Goal: Information Seeking & Learning: Compare options

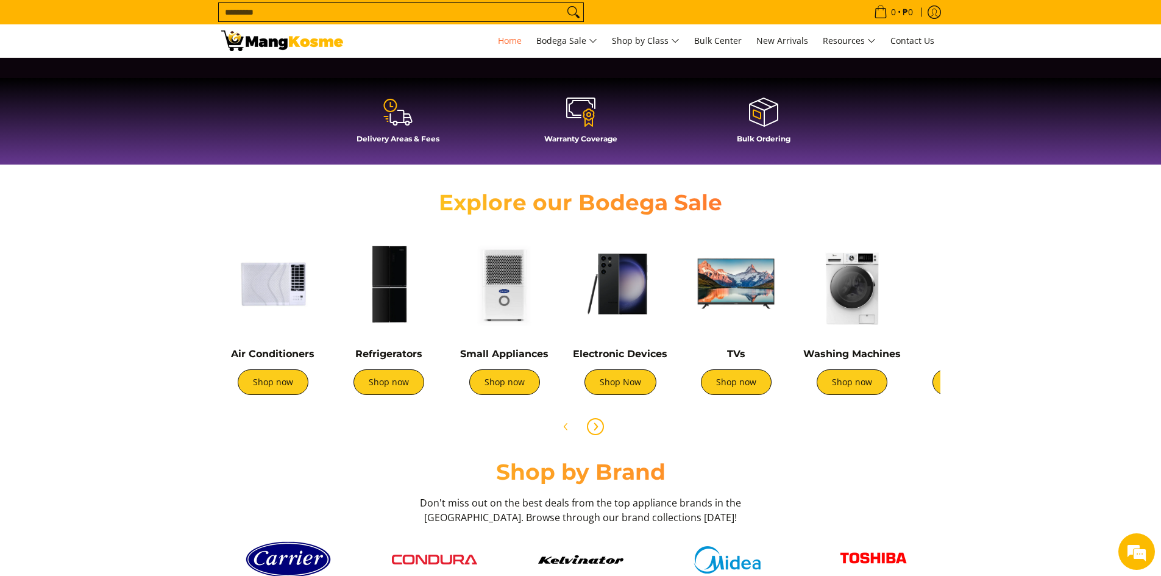
scroll to position [0, 484]
click at [599, 423] on icon "Next" at bounding box center [595, 427] width 10 height 10
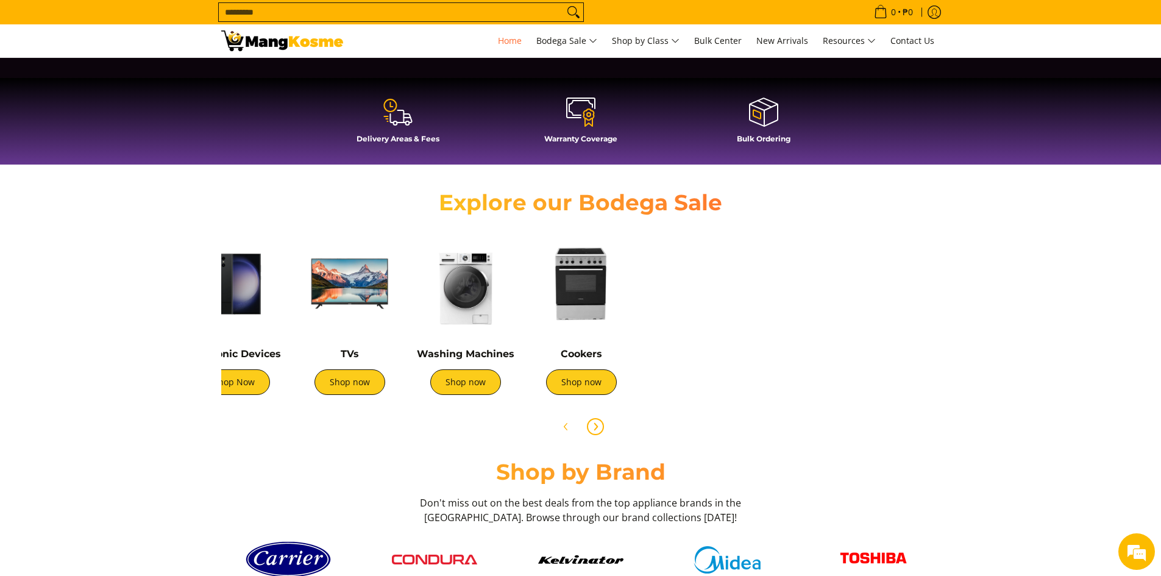
scroll to position [0, 406]
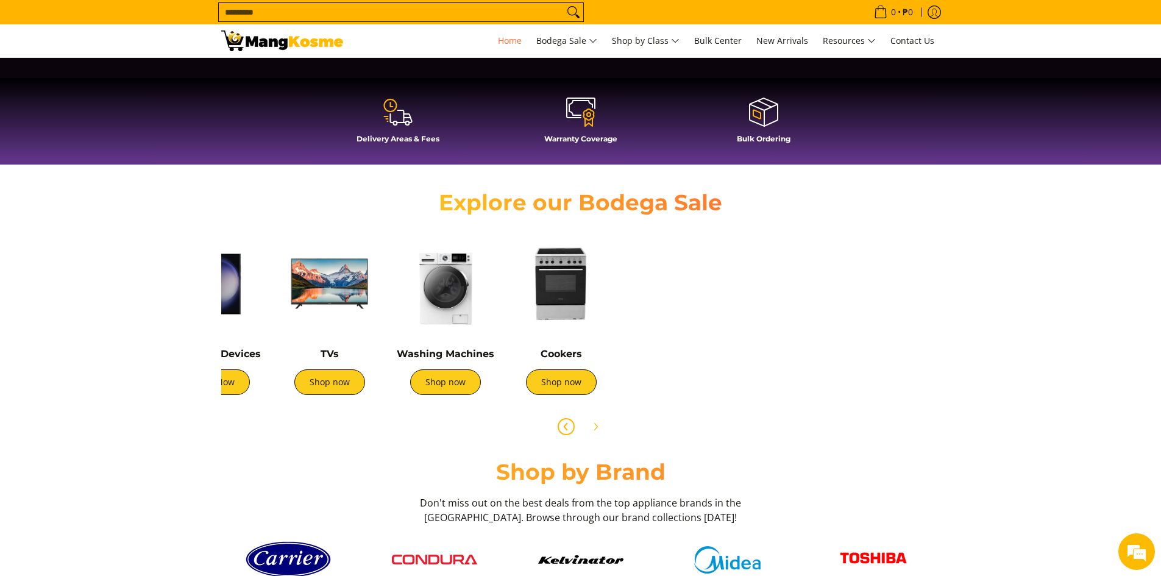
click at [564, 423] on icon "Previous" at bounding box center [566, 427] width 10 height 10
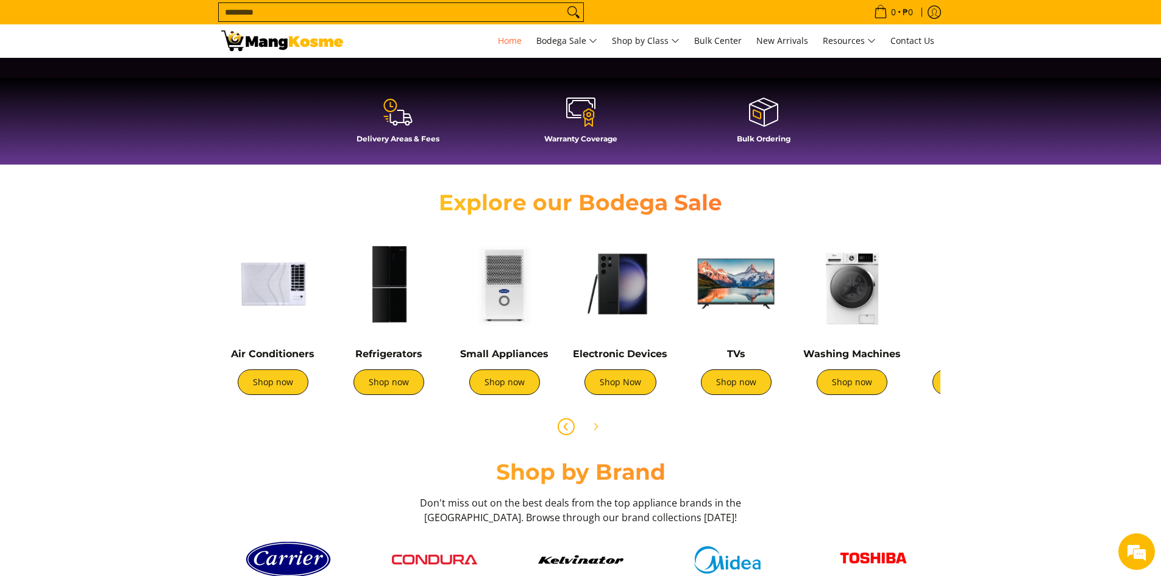
scroll to position [0, 0]
click at [279, 381] on link "Shop now" at bounding box center [273, 382] width 71 height 26
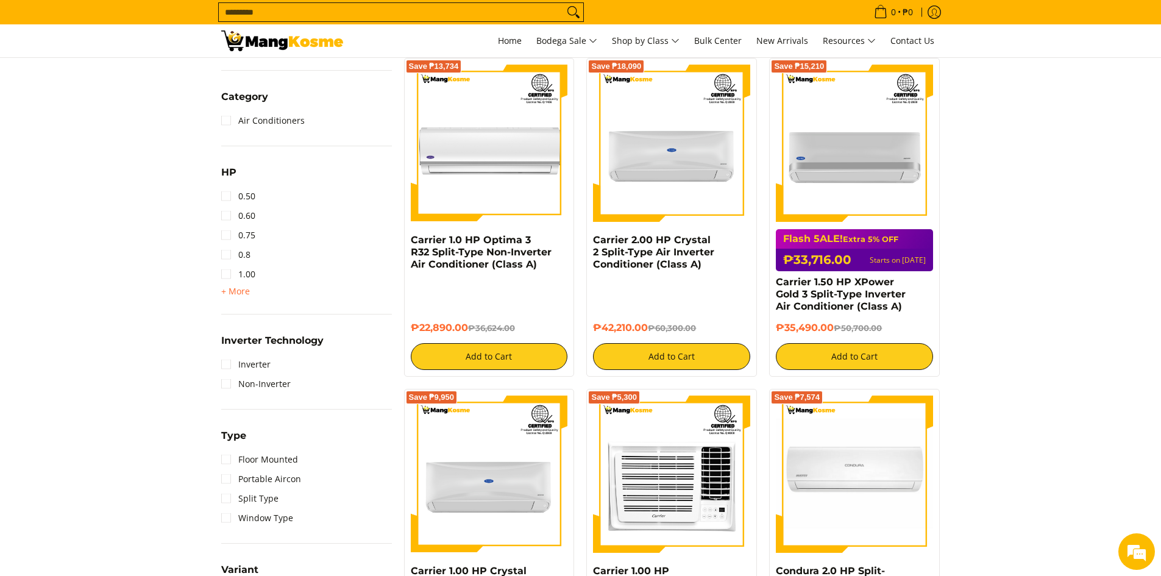
scroll to position [548, 0]
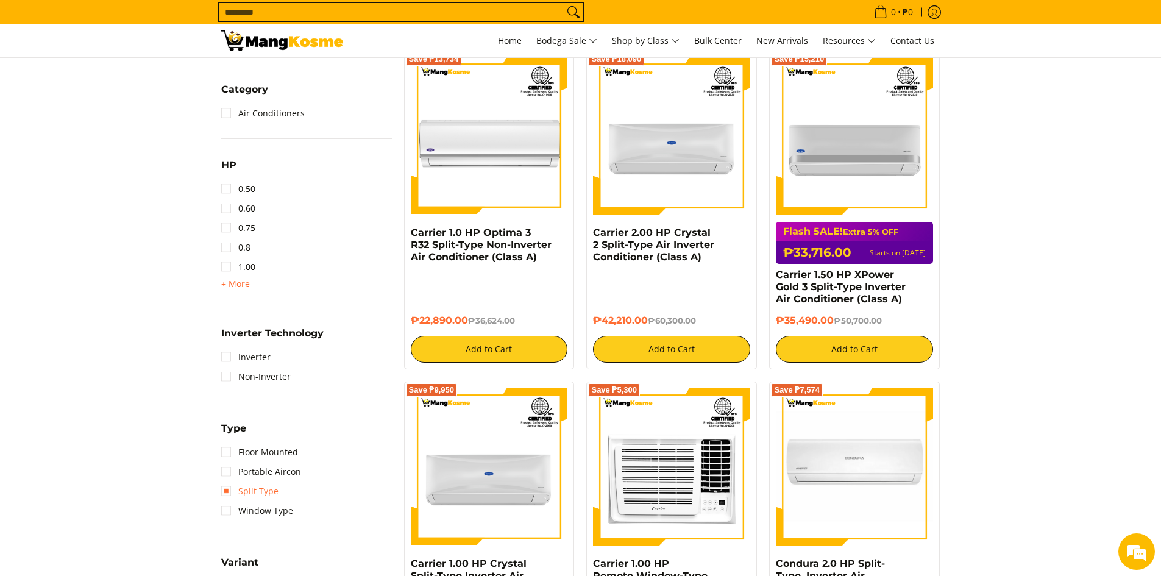
click at [238, 495] on link "Split Type" at bounding box center [249, 490] width 57 height 19
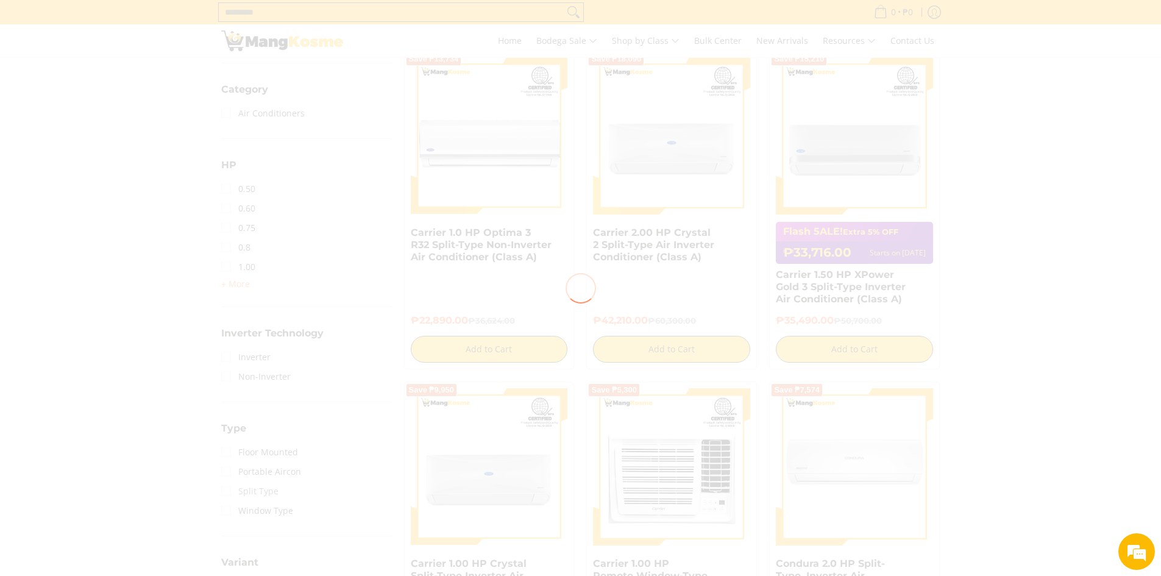
scroll to position [0, 0]
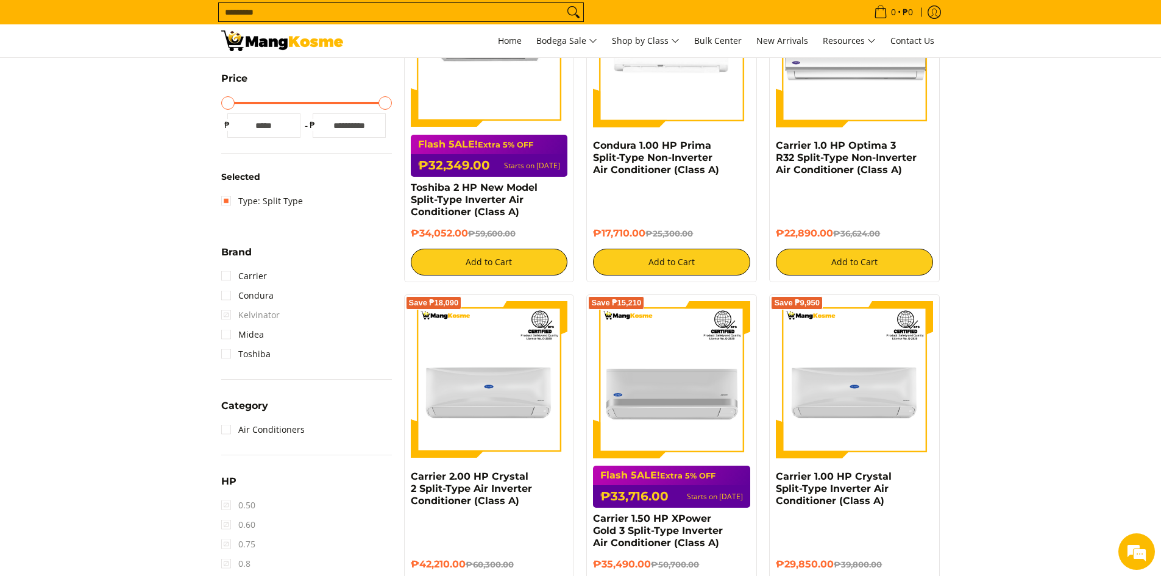
scroll to position [403, 0]
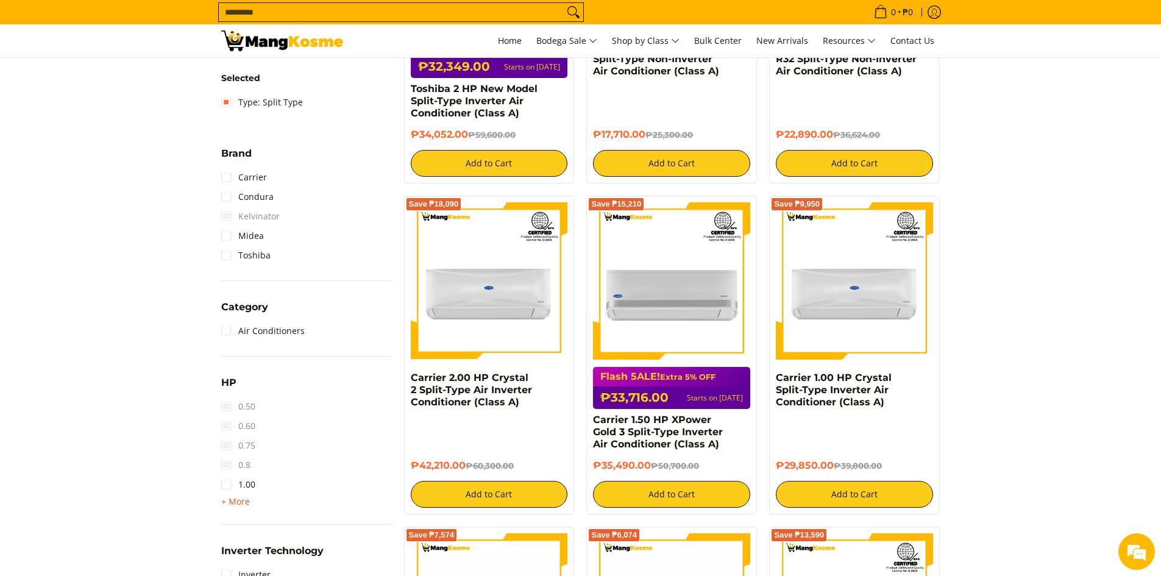
click at [232, 505] on span "+ More" at bounding box center [235, 502] width 29 height 10
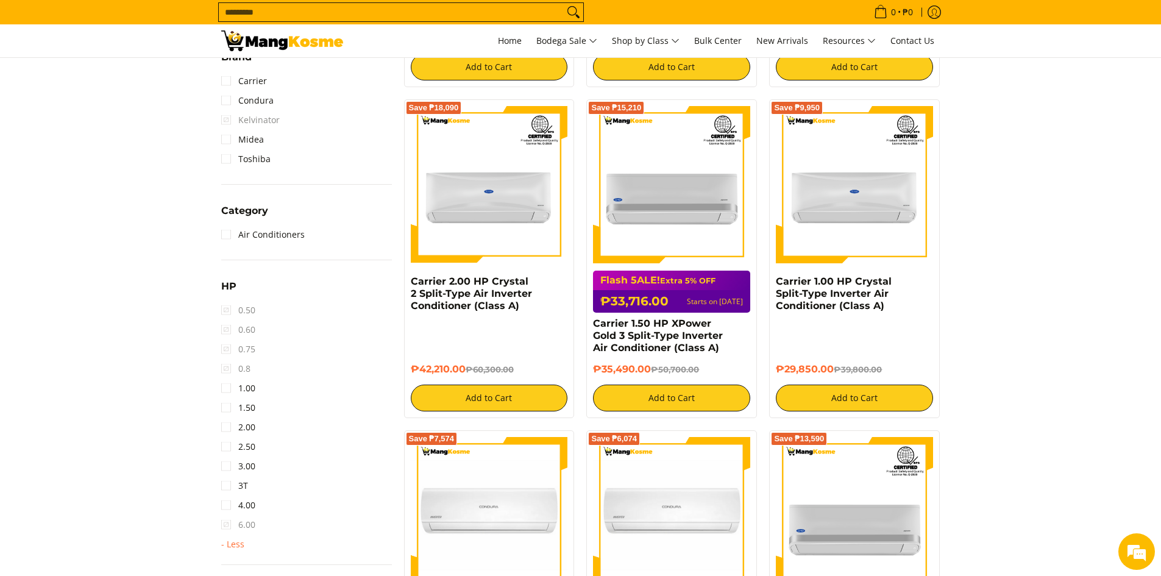
scroll to position [586, 0]
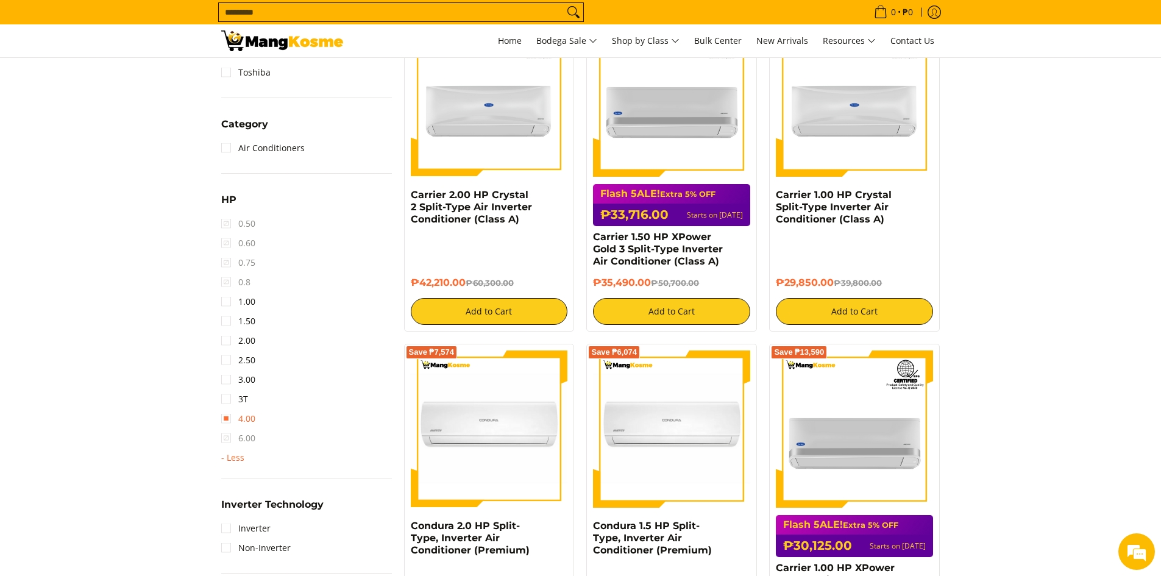
click at [228, 420] on link "4.00" at bounding box center [238, 418] width 34 height 19
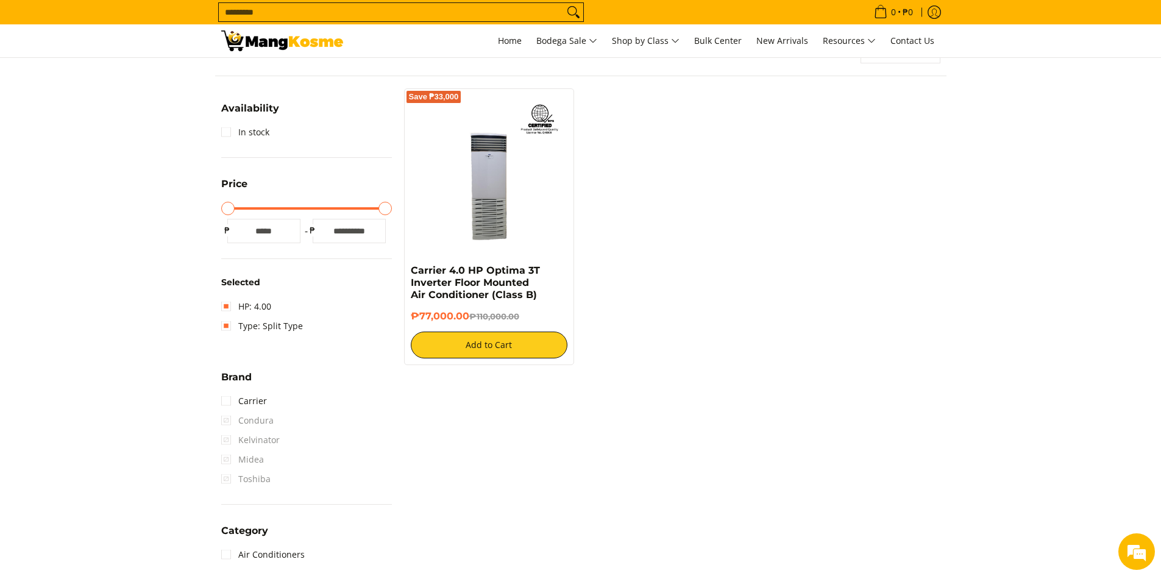
scroll to position [160, 0]
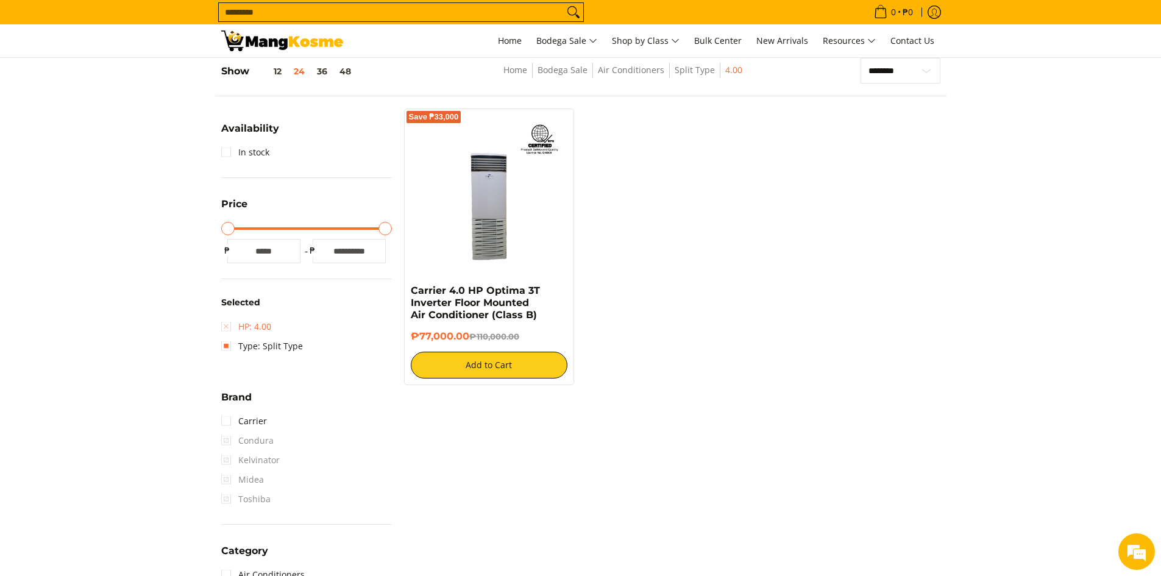
click at [254, 324] on link "HP: 4.00" at bounding box center [246, 326] width 50 height 19
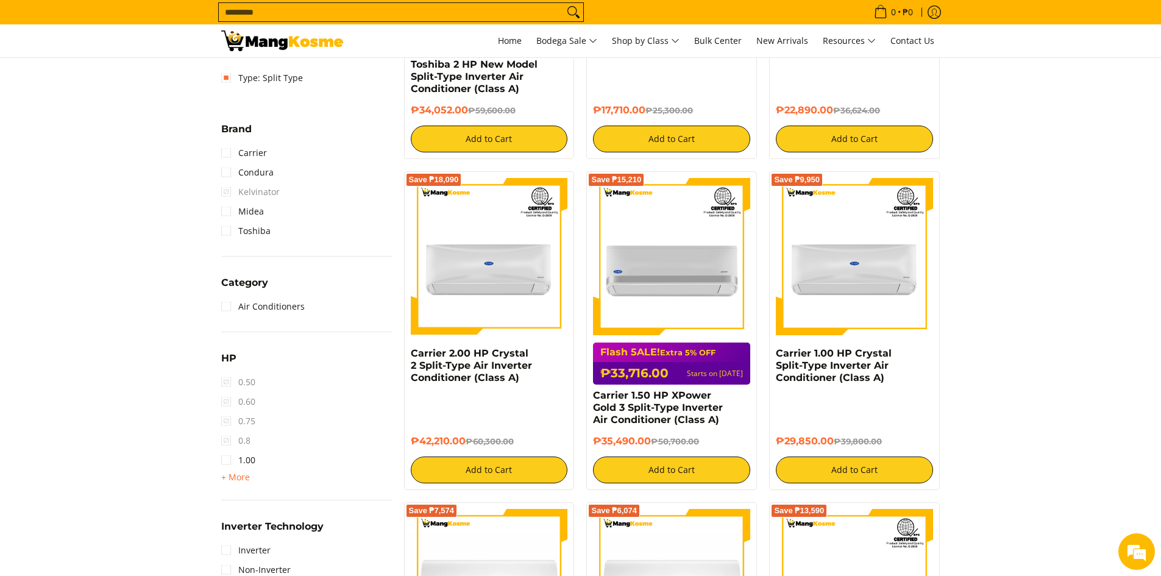
scroll to position [464, 0]
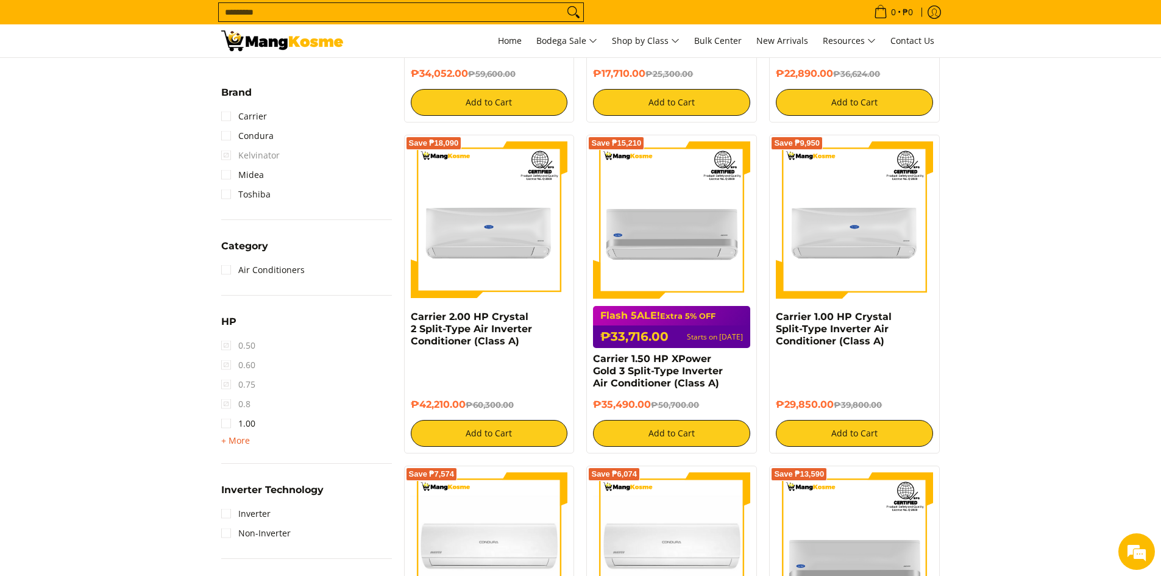
click at [228, 439] on span "+ More" at bounding box center [235, 441] width 29 height 10
click at [227, 505] on link "3.00" at bounding box center [238, 501] width 34 height 19
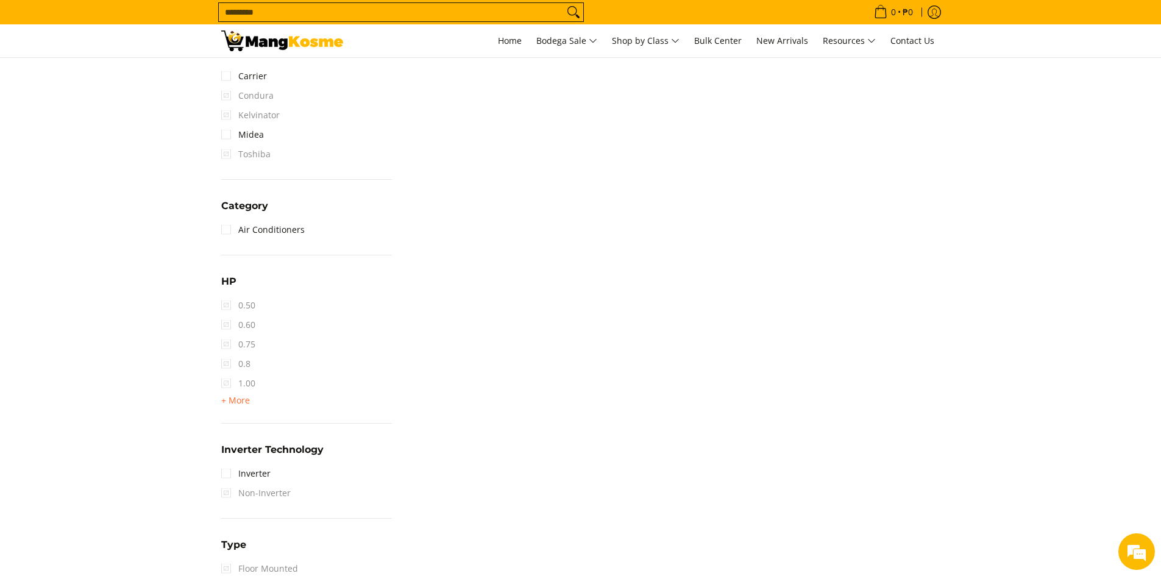
scroll to position [525, 0]
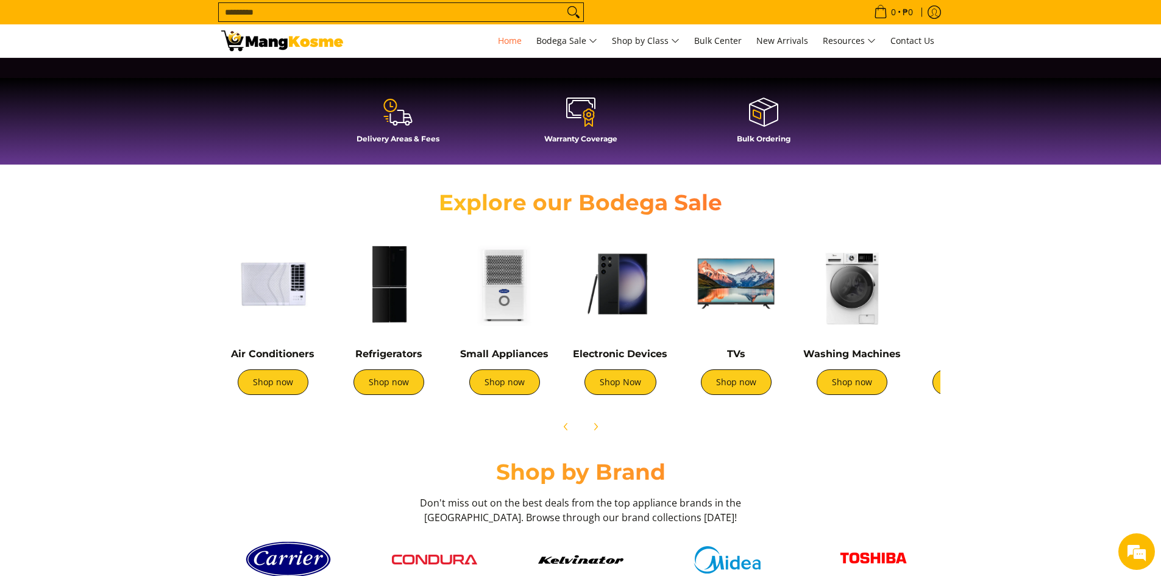
click at [639, 304] on img at bounding box center [620, 284] width 104 height 104
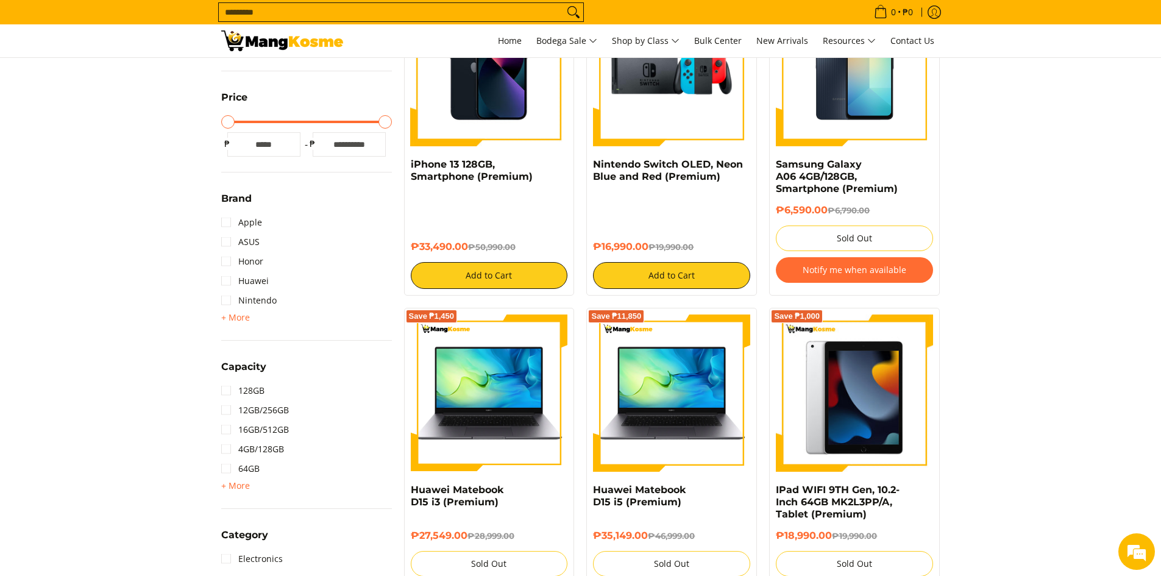
scroll to position [305, 0]
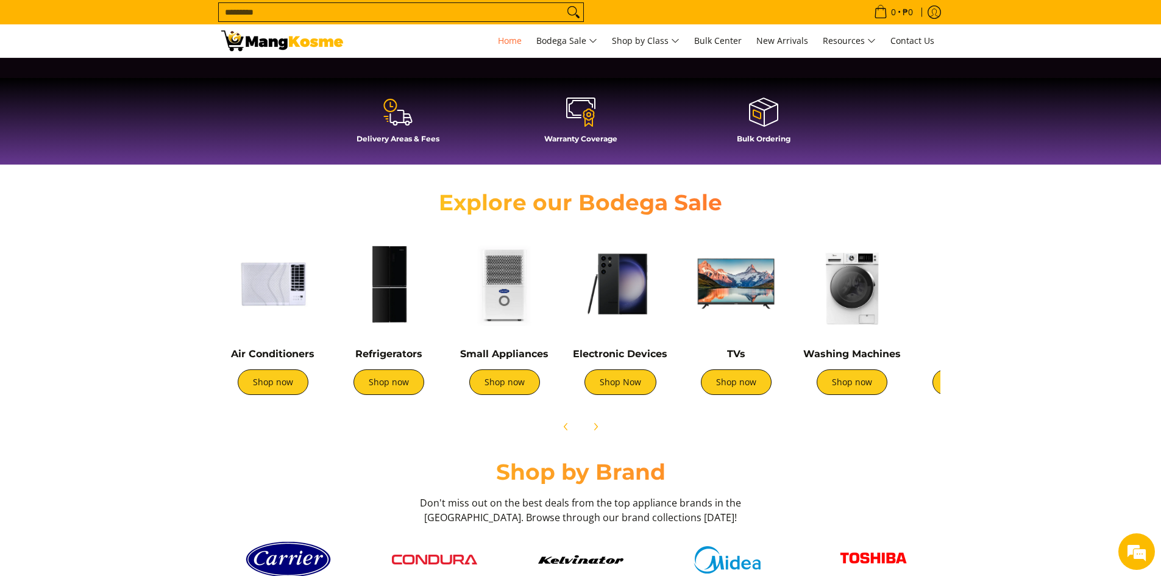
scroll to position [305, 0]
click at [299, 298] on img at bounding box center [273, 284] width 104 height 104
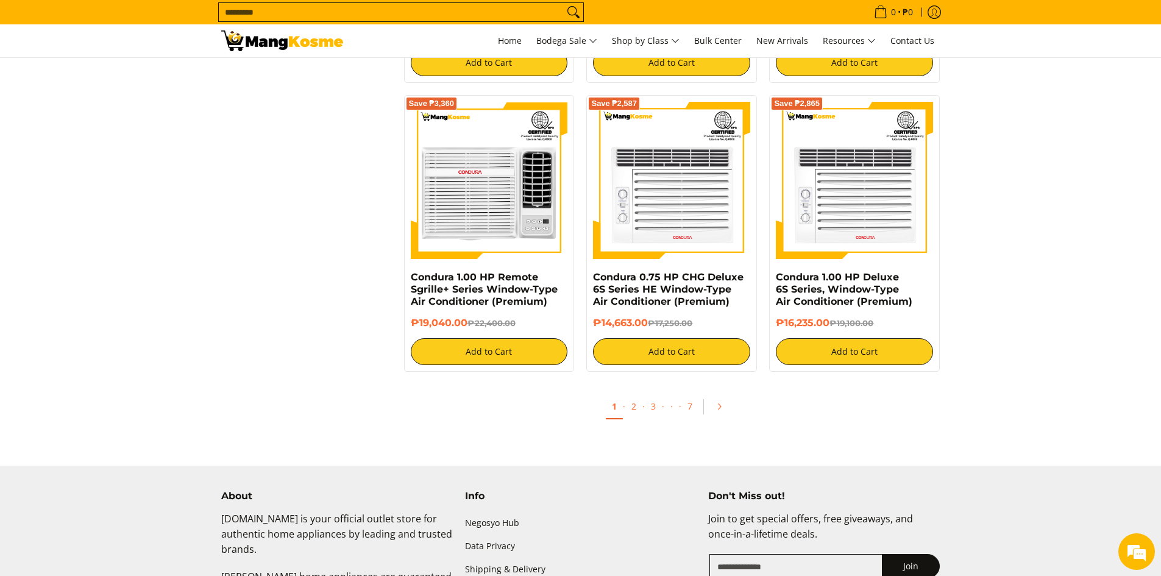
scroll to position [2315, 0]
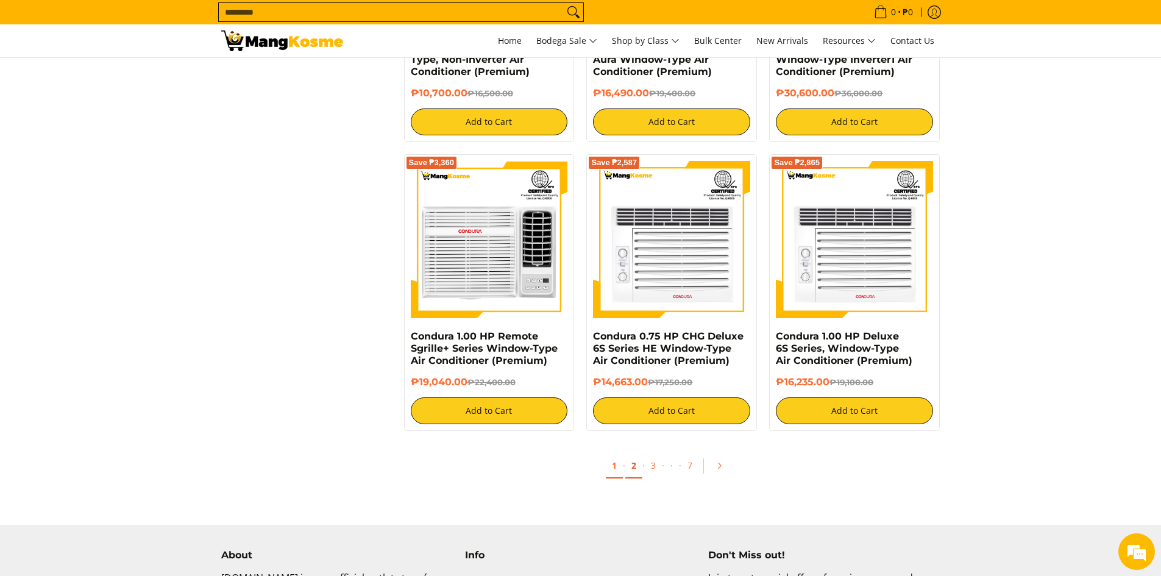
click at [631, 467] on link "2" at bounding box center [633, 465] width 17 height 25
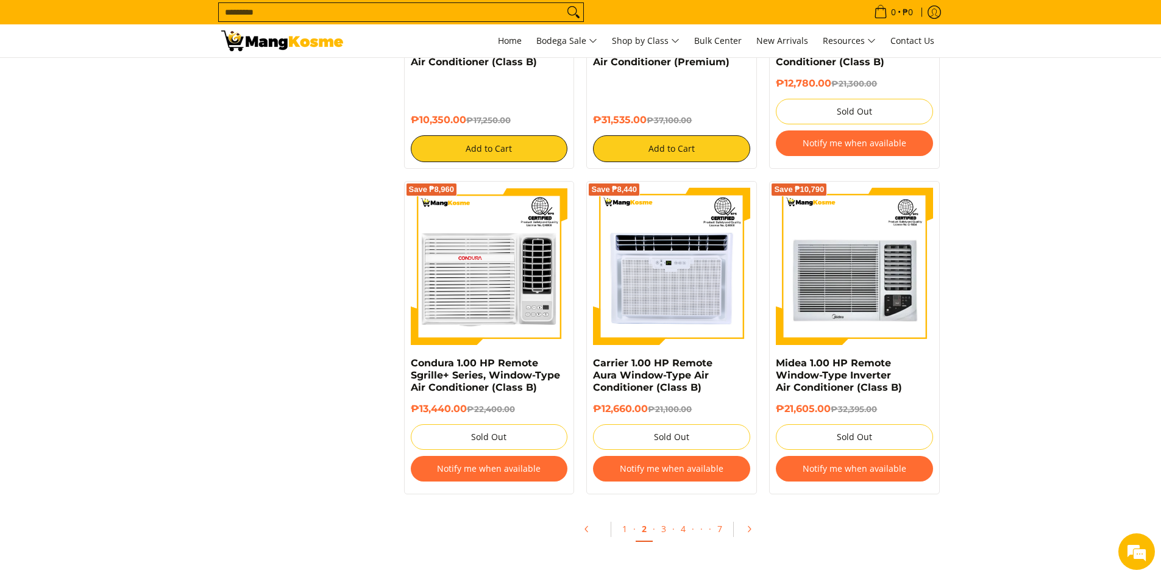
scroll to position [2193, 0]
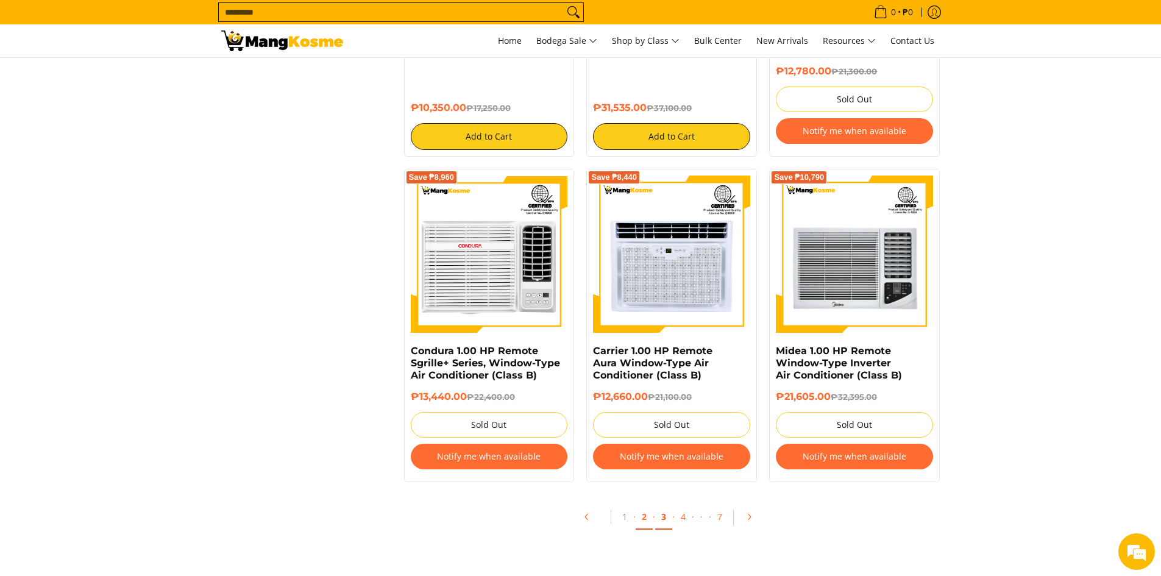
click at [665, 518] on link "3" at bounding box center [663, 516] width 17 height 25
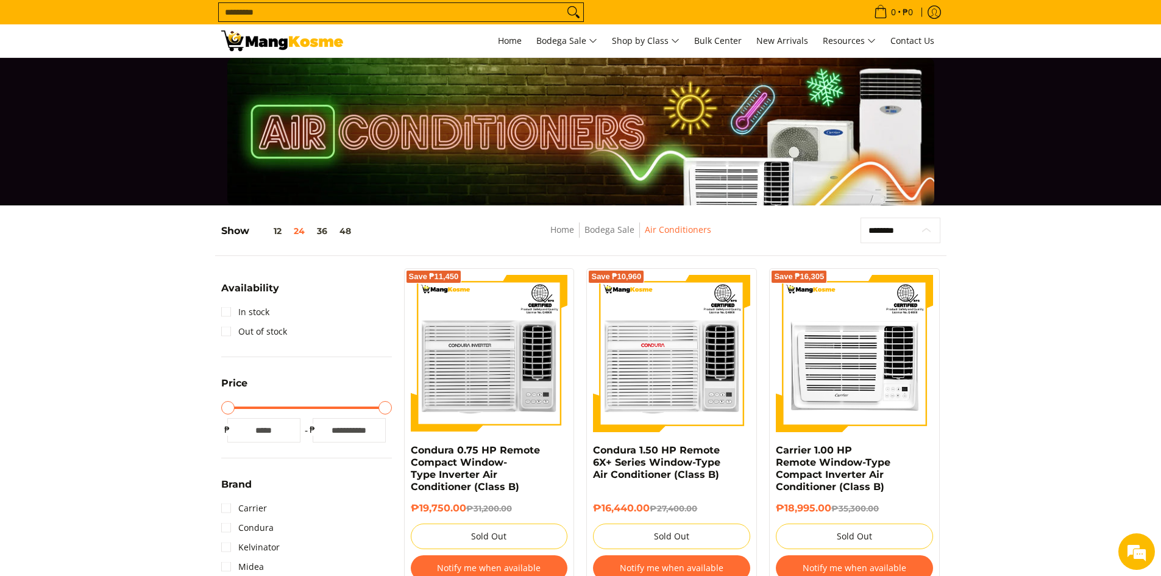
click at [920, 228] on select "**********" at bounding box center [900, 231] width 80 height 26
select select "**********"
click at [860, 218] on select "**********" at bounding box center [900, 231] width 80 height 26
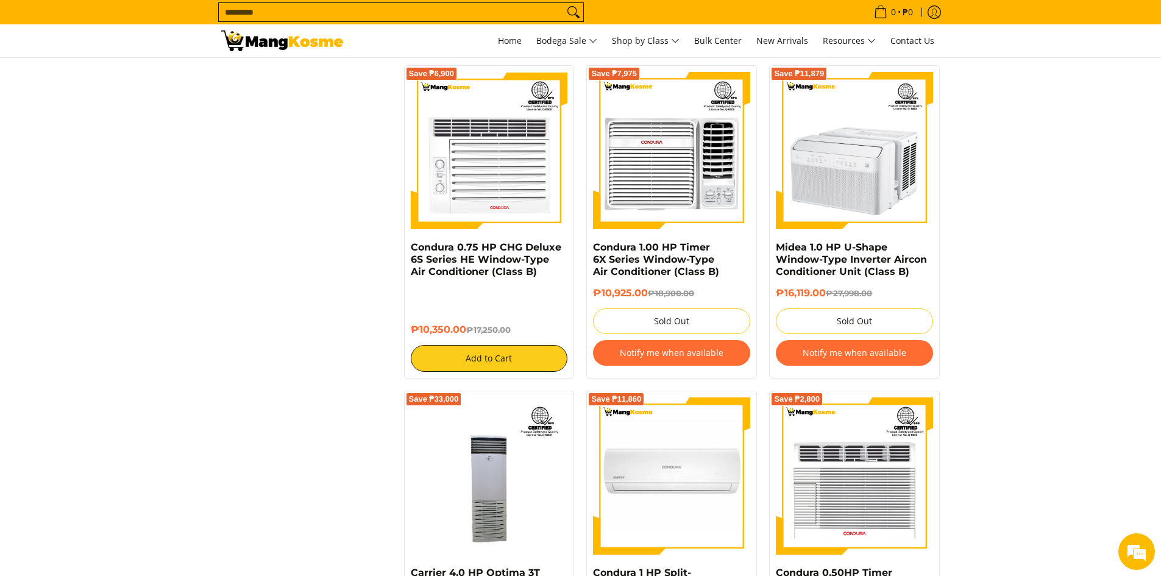
scroll to position [2170, 0]
